Goal: Information Seeking & Learning: Learn about a topic

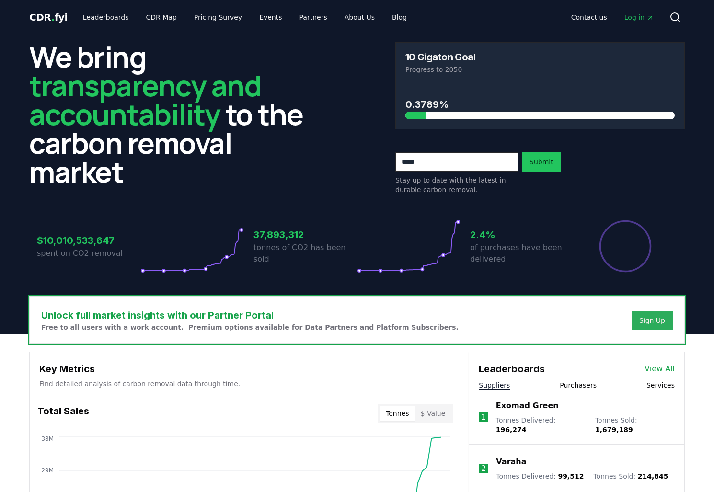
click at [650, 322] on div "Sign Up" at bounding box center [652, 321] width 26 height 10
click at [646, 15] on span "Log in" at bounding box center [640, 17] width 30 height 10
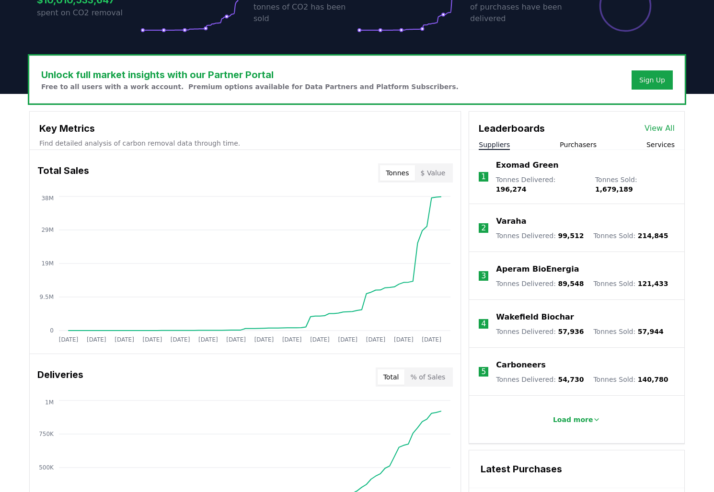
scroll to position [242, 0]
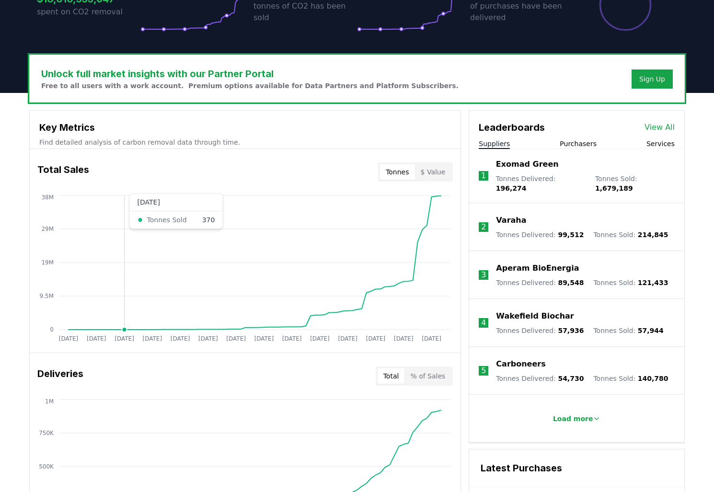
drag, startPoint x: 246, startPoint y: 274, endPoint x: 124, endPoint y: 215, distance: 136.1
click at [124, 215] on icon "[DATE] [DATE] [DATE] [DATE] [DATE] [DATE] [DATE] [DATE] [DATE] [DATE] [DATE] [D…" at bounding box center [241, 269] width 423 height 153
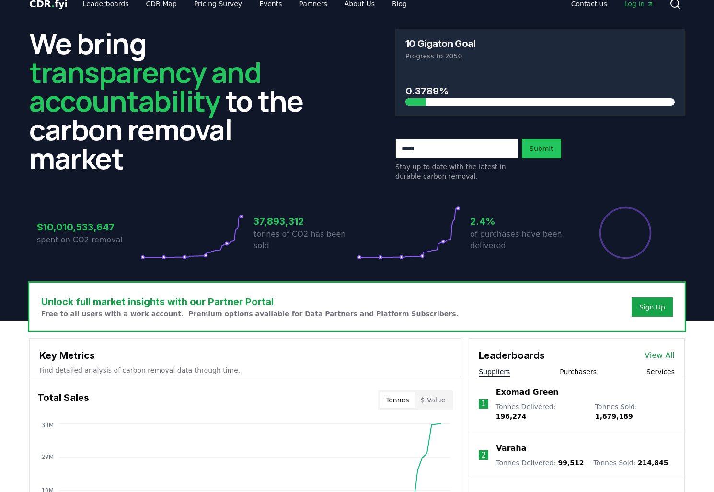
scroll to position [0, 0]
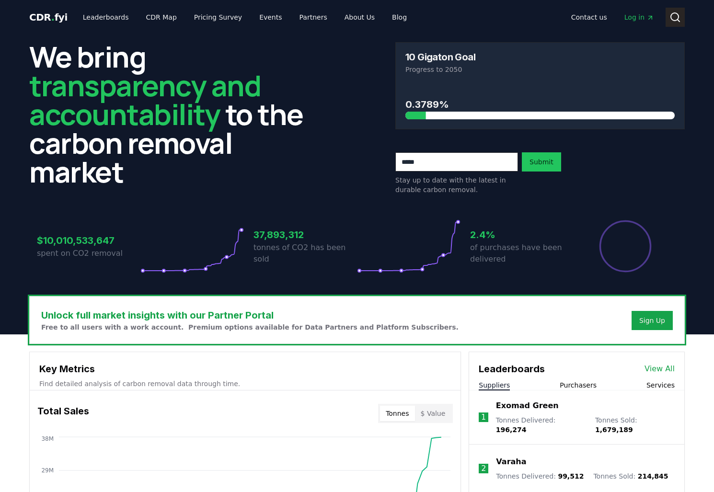
click at [677, 18] on icon at bounding box center [676, 18] width 12 height 12
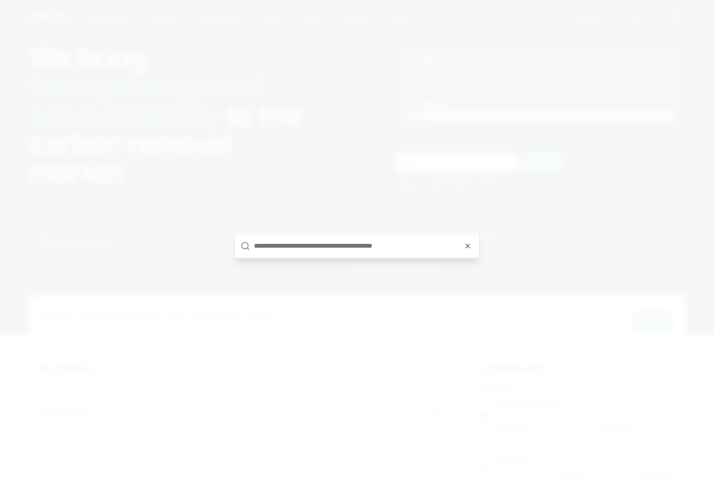
click at [277, 249] on input "text" at bounding box center [364, 245] width 220 height 23
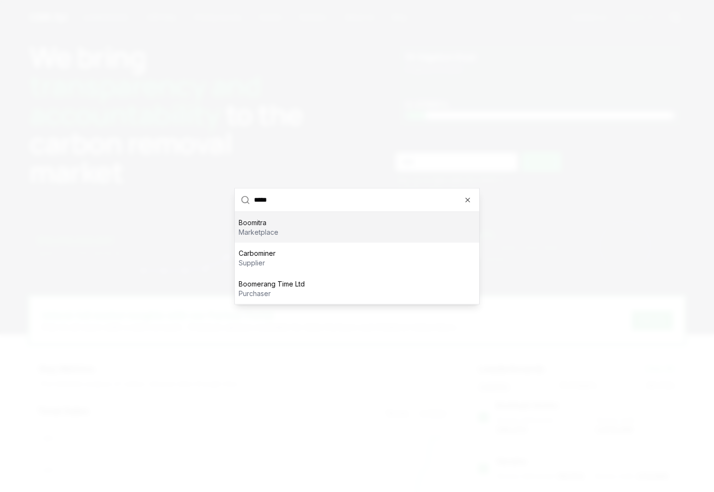
type input "*****"
click at [268, 235] on p "marketplace" at bounding box center [259, 232] width 40 height 10
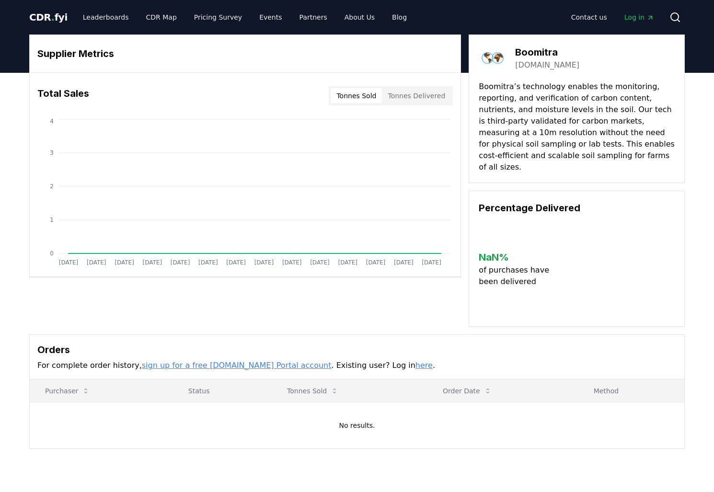
click at [426, 99] on button "Tonnes Delivered" at bounding box center [416, 95] width 69 height 15
click at [365, 95] on button "Tonnes Sold" at bounding box center [356, 95] width 51 height 15
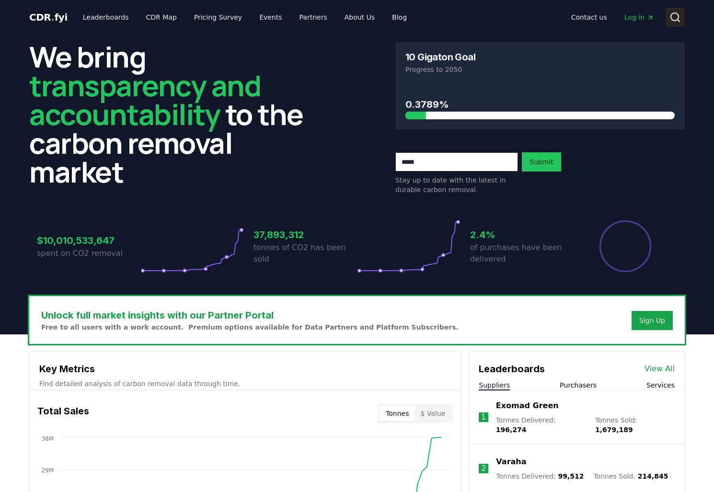
click at [673, 13] on circle at bounding box center [675, 17] width 8 height 8
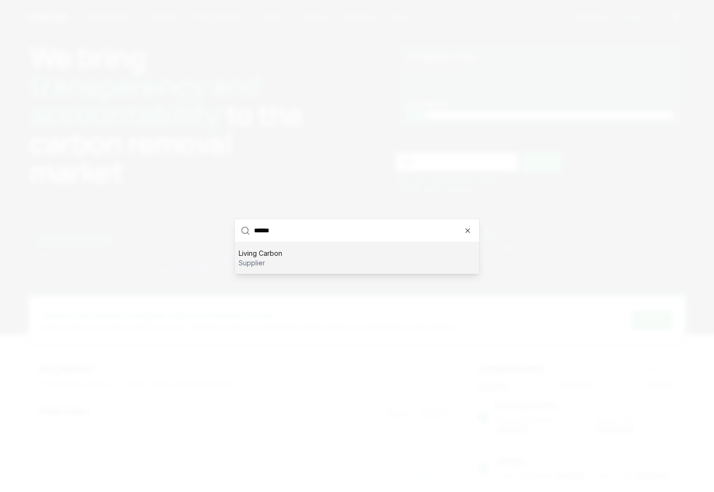
type input "******"
click at [280, 255] on p "Living Carbon" at bounding box center [261, 253] width 44 height 10
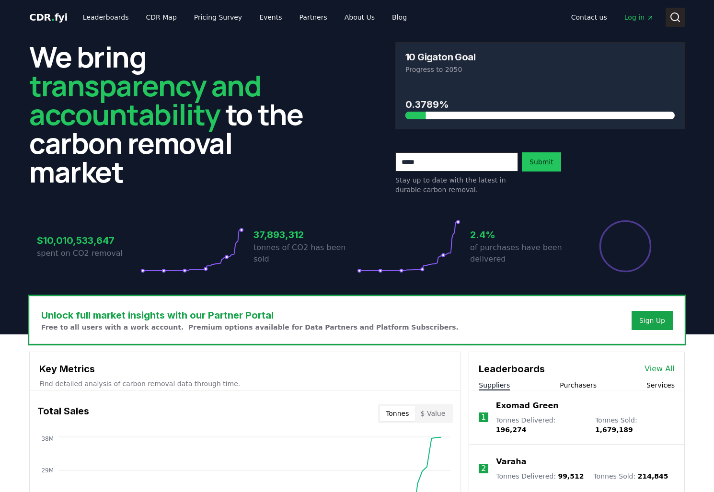
click at [672, 18] on circle at bounding box center [675, 17] width 8 height 8
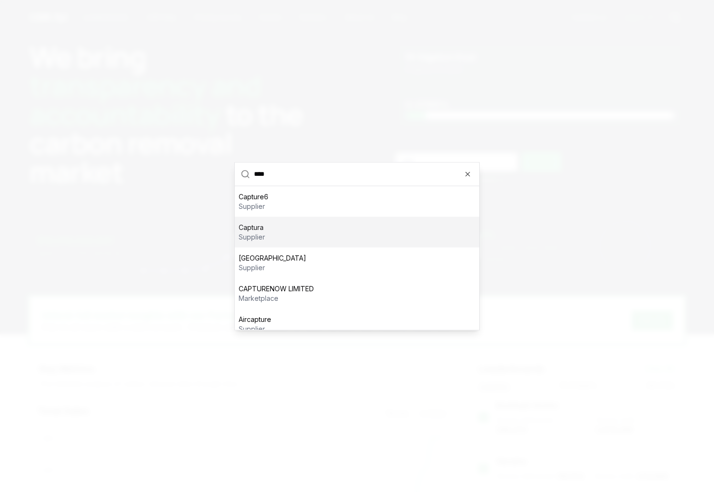
type input "****"
click at [279, 239] on div "Captura supplier" at bounding box center [357, 232] width 244 height 31
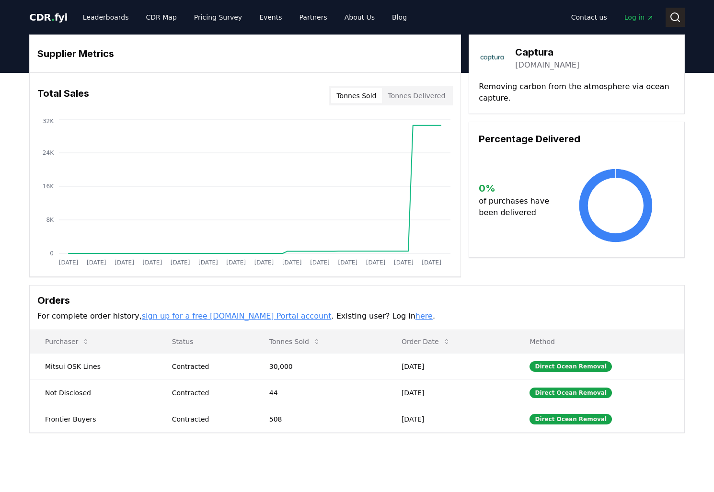
click at [683, 20] on button "Search" at bounding box center [675, 17] width 19 height 19
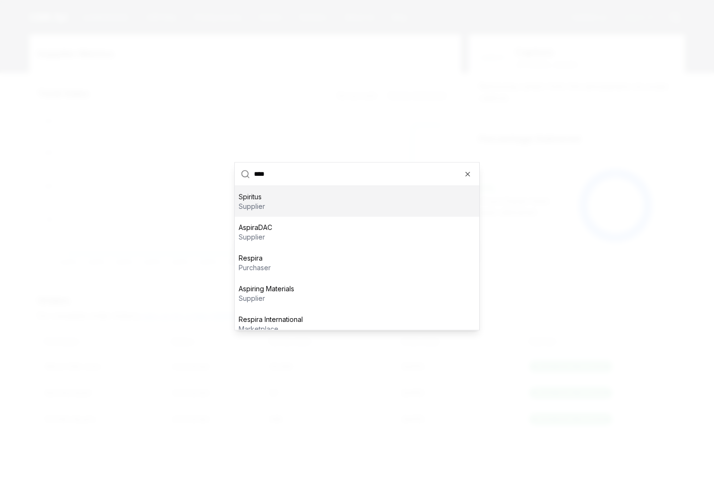
type input "****"
click at [275, 208] on div "Spiritus supplier" at bounding box center [357, 201] width 244 height 31
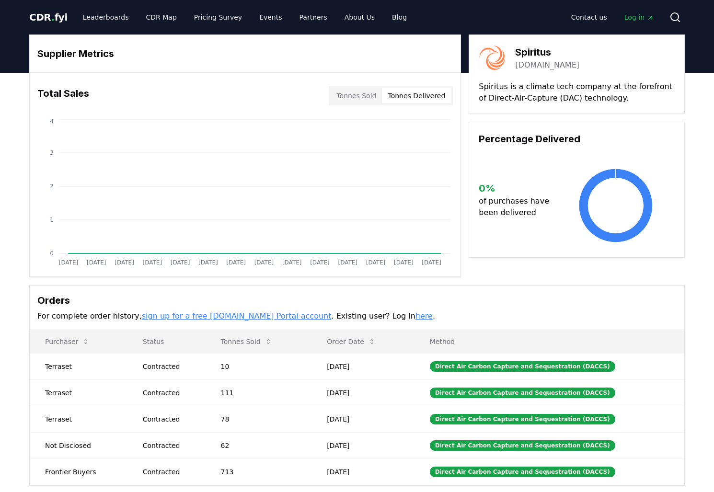
click at [419, 93] on button "Tonnes Delivered" at bounding box center [416, 95] width 69 height 15
click at [357, 93] on button "Tonnes Sold" at bounding box center [356, 95] width 51 height 15
click at [99, 17] on link "Leaderboards" at bounding box center [105, 17] width 61 height 17
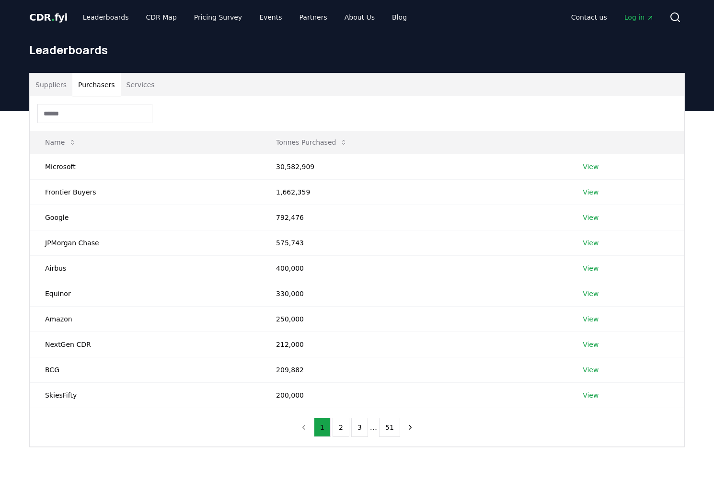
click at [92, 90] on button "Purchasers" at bounding box center [96, 84] width 48 height 23
